Goal: Task Accomplishment & Management: Manage account settings

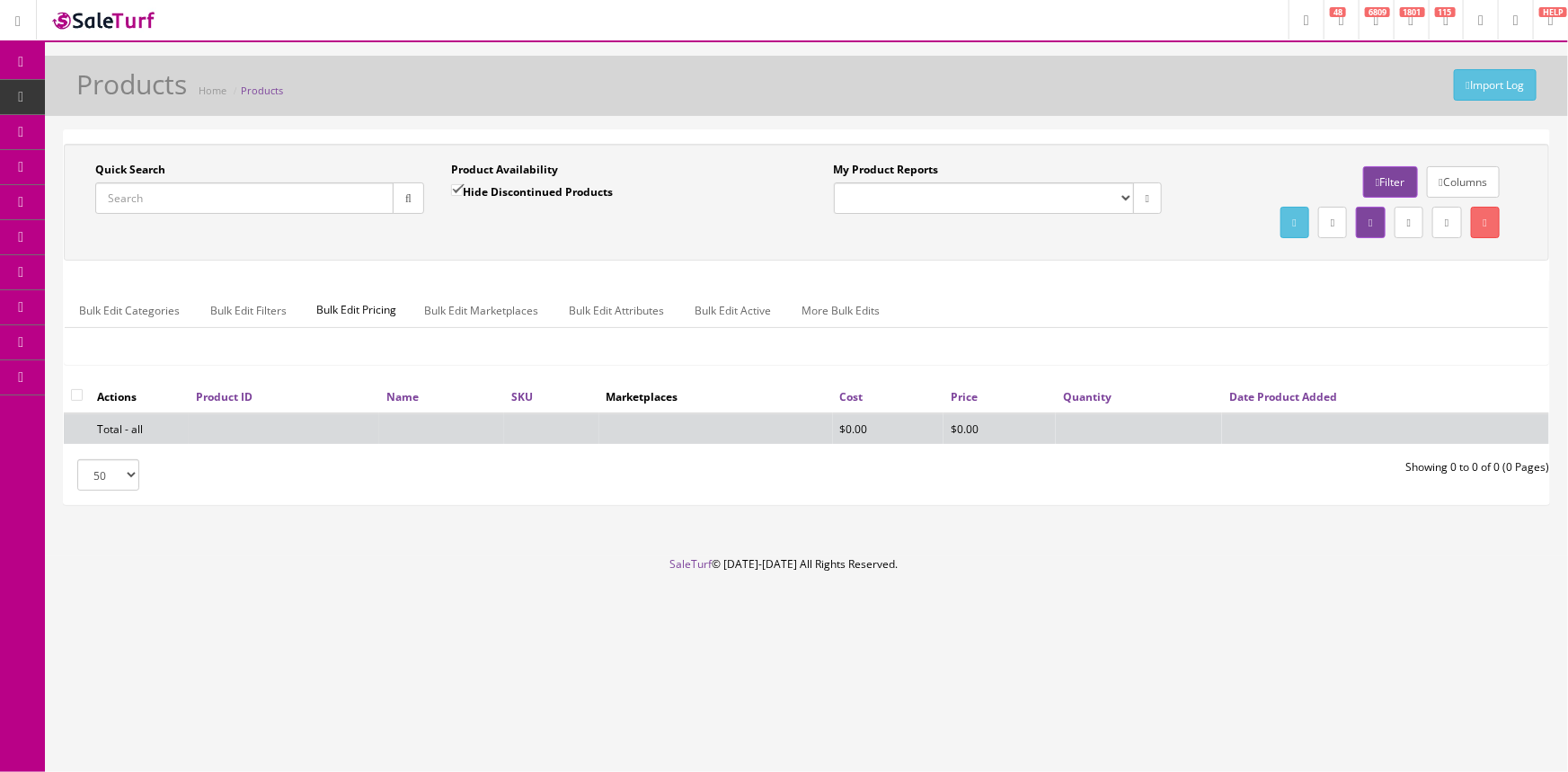
click at [189, 189] on input "Quick Search" at bounding box center [244, 198] width 298 height 32
type input "#38"
click at [458, 186] on input "Hide Discontinued Products" at bounding box center [457, 191] width 12 height 12
checkbox input "false"
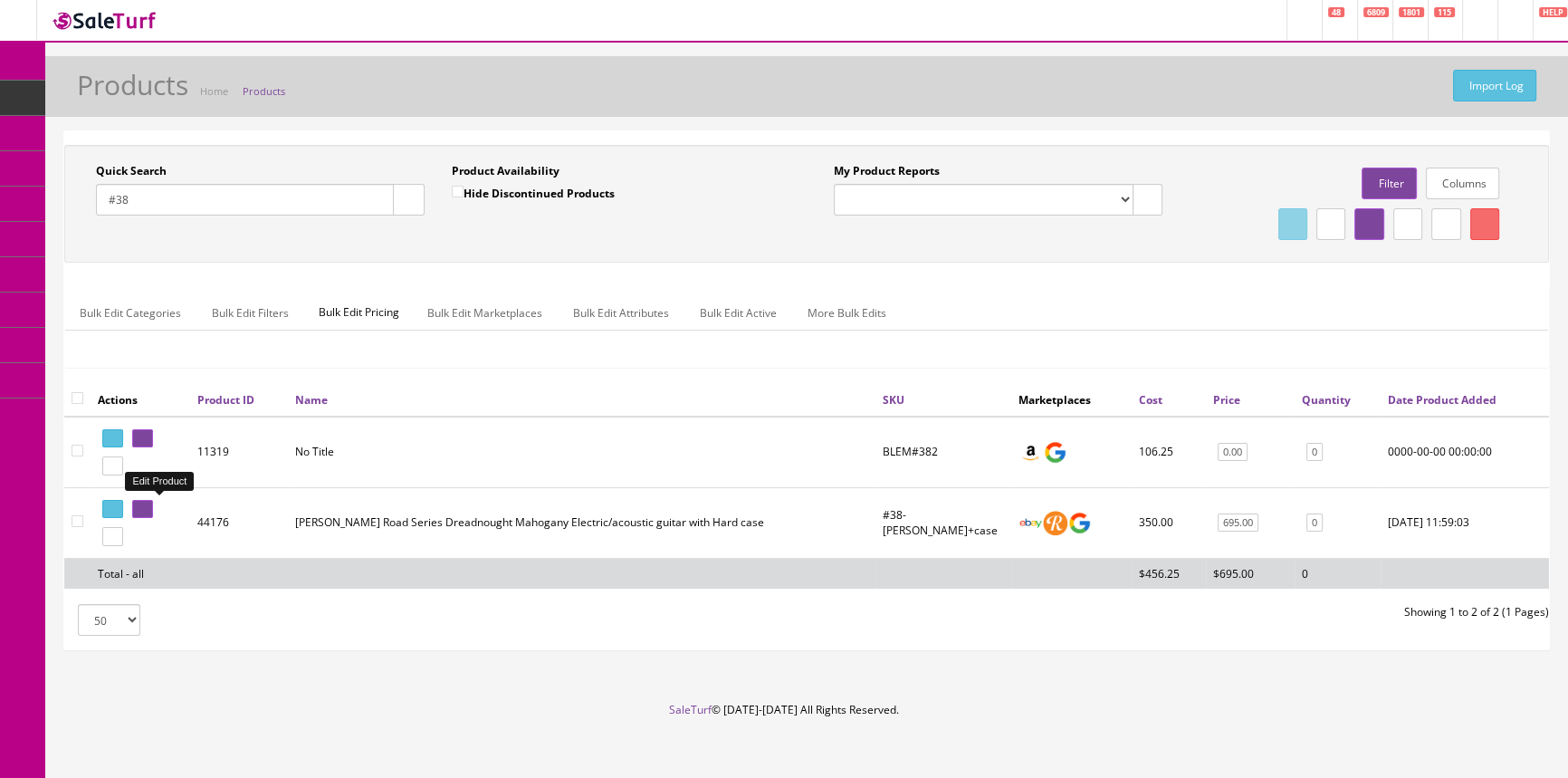
click at [147, 510] on icon at bounding box center [146, 509] width 4 height 10
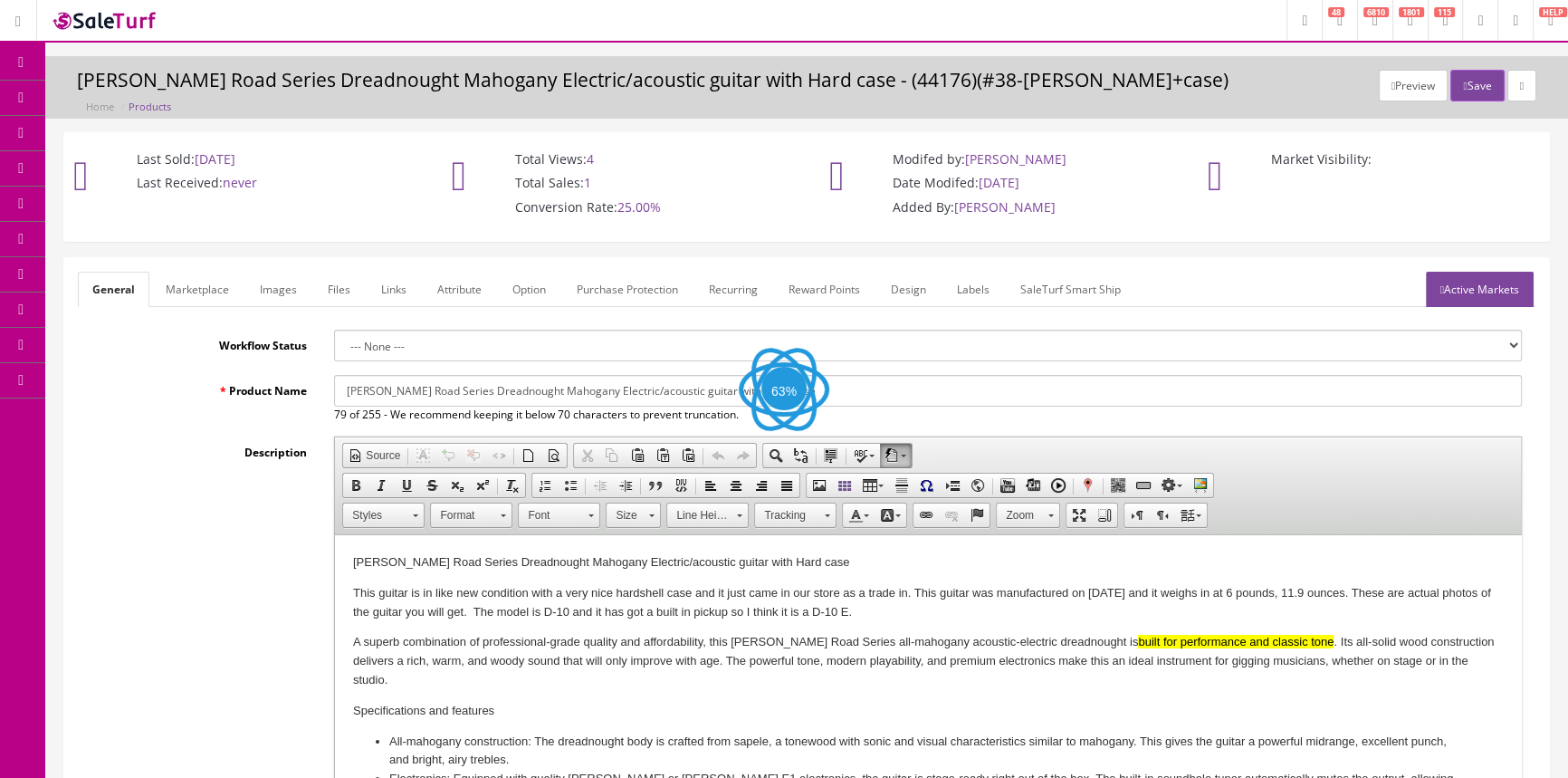
click at [279, 290] on link "Images" at bounding box center [278, 289] width 66 height 35
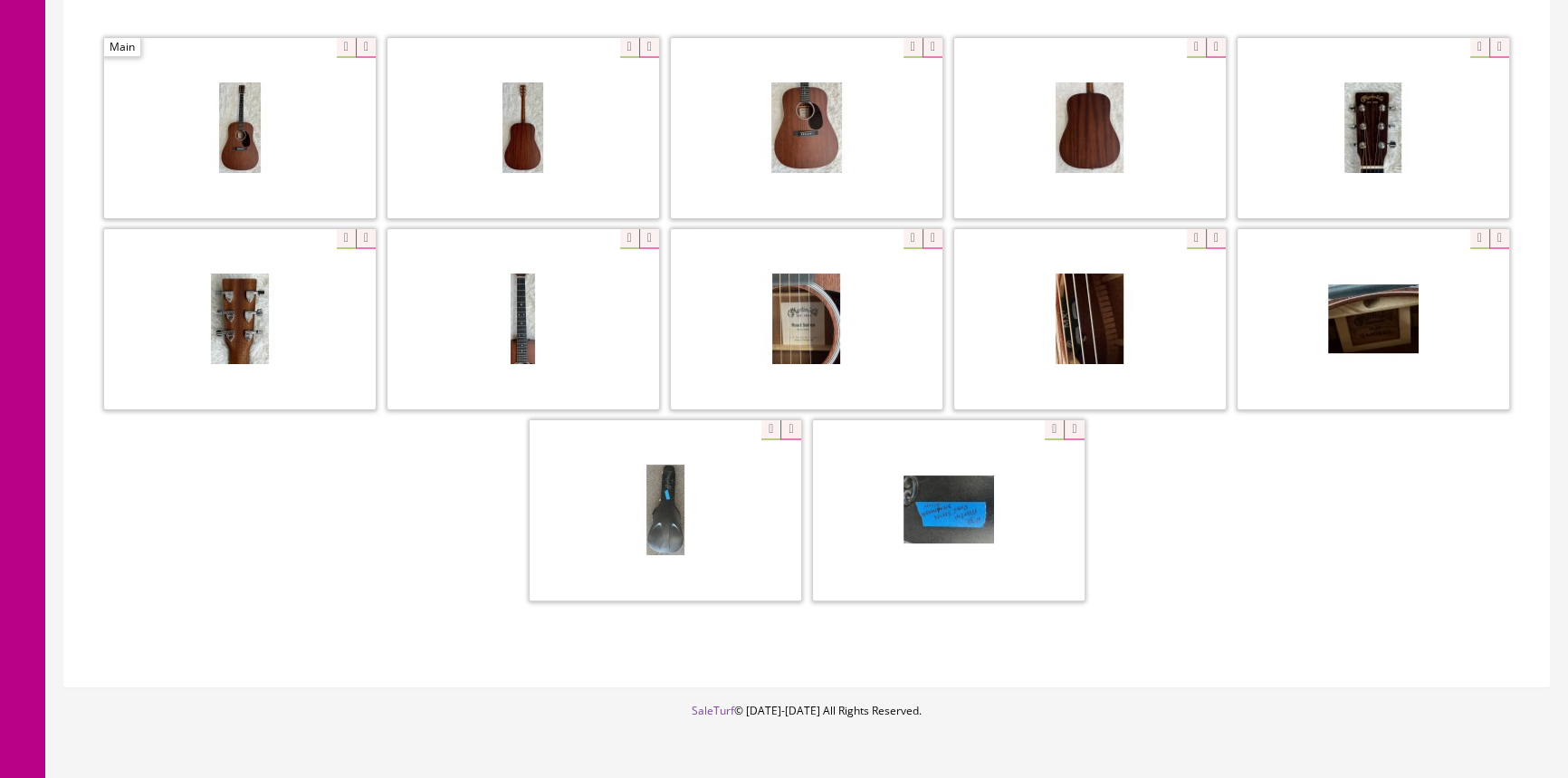
scroll to position [493, 0]
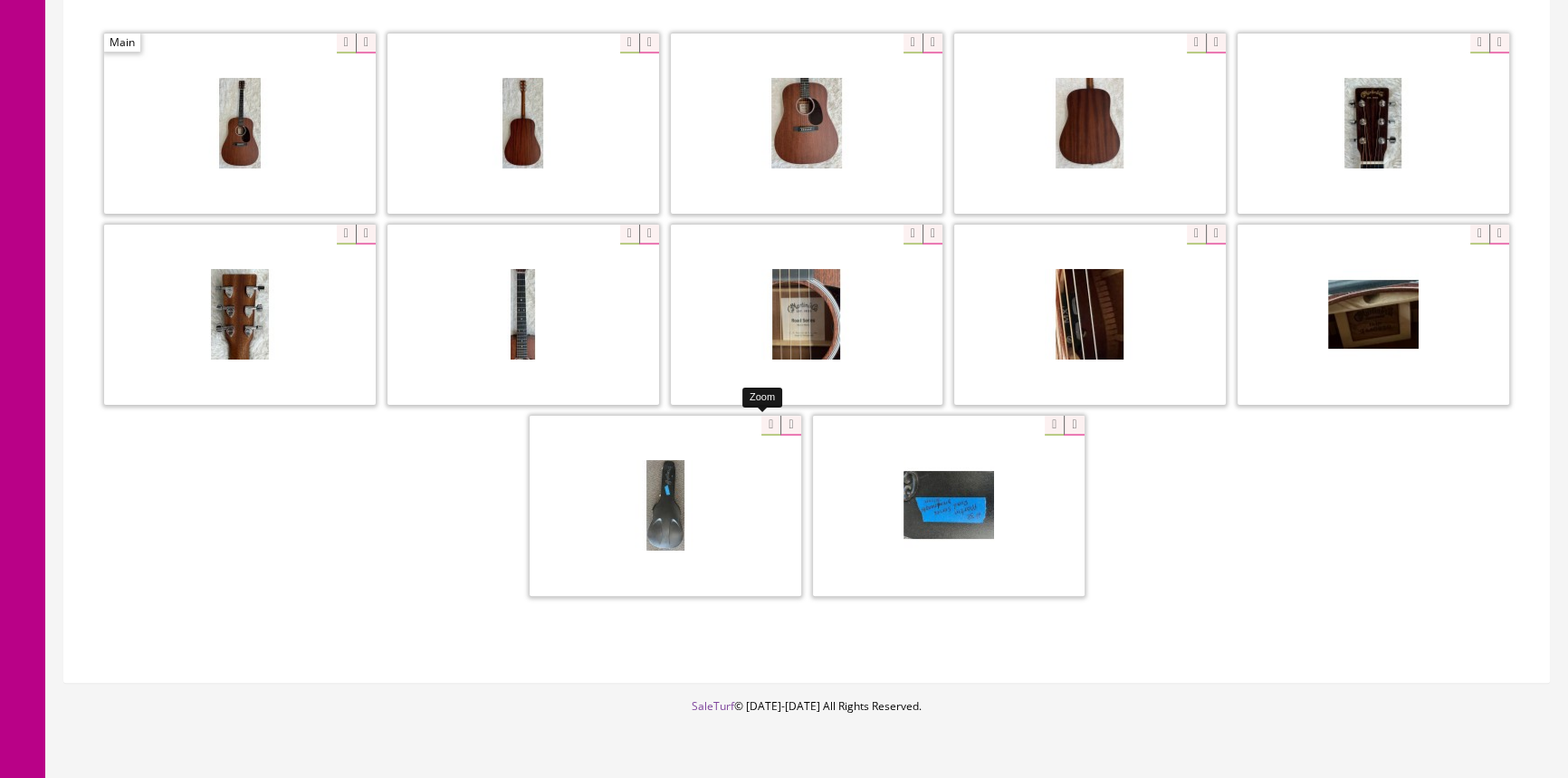
click at [762, 428] on div at bounding box center [664, 505] width 271 height 181
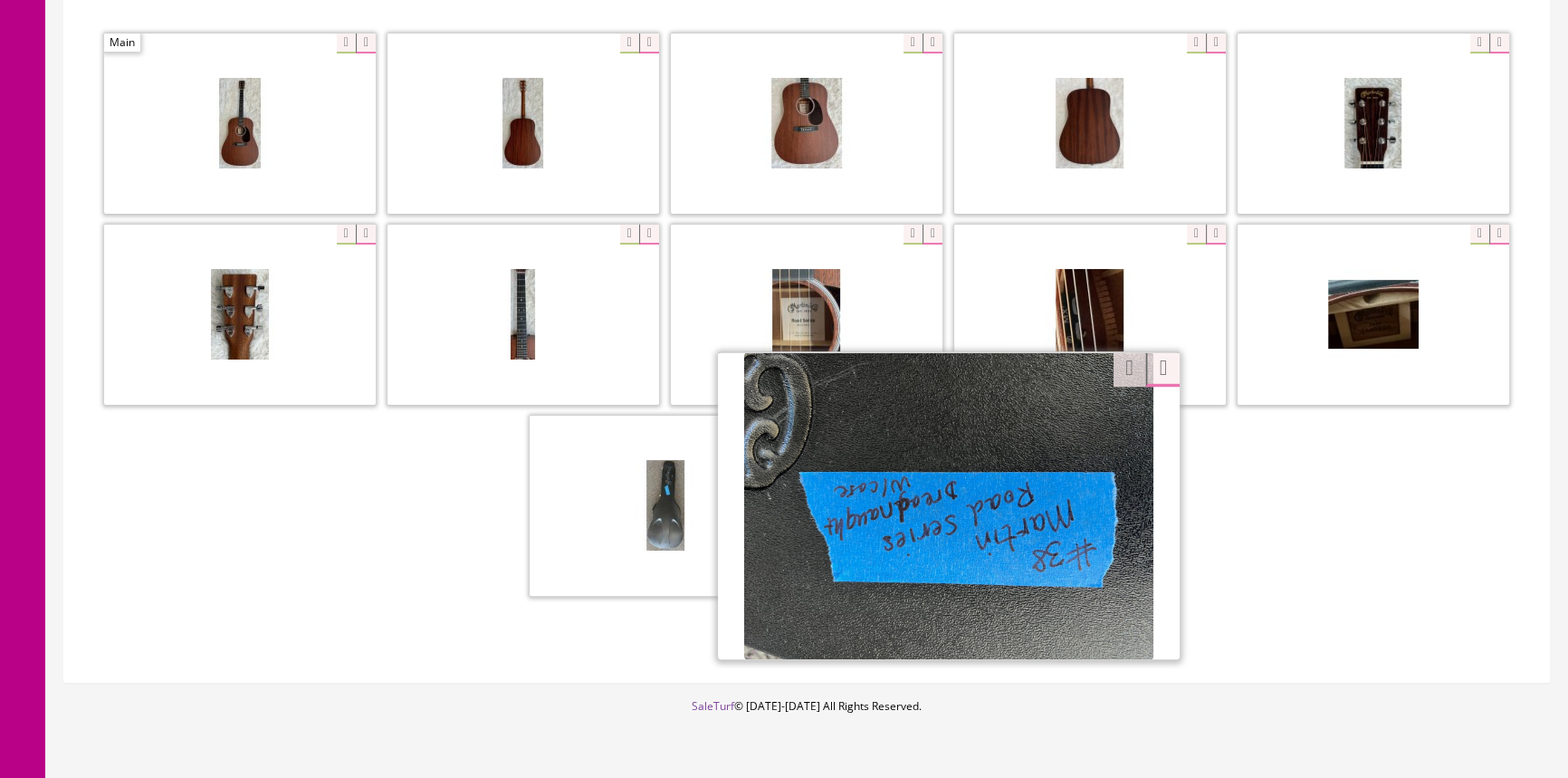
click at [1038, 429] on div at bounding box center [949, 504] width 461 height 307
click at [496, 539] on div at bounding box center [805, 316] width 1457 height 573
